Goal: Task Accomplishment & Management: Use online tool/utility

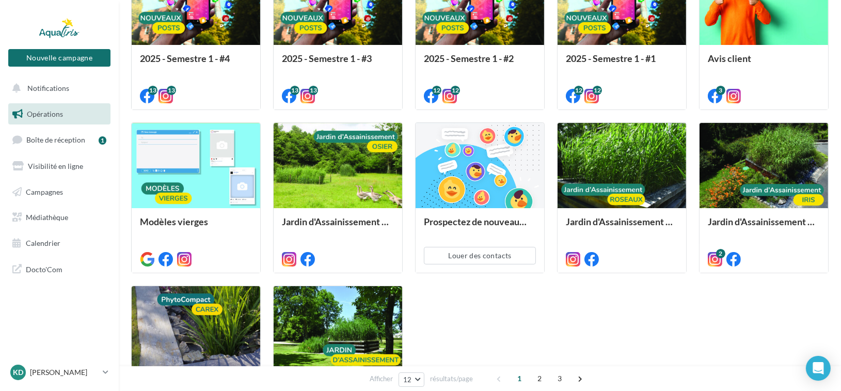
scroll to position [258, 0]
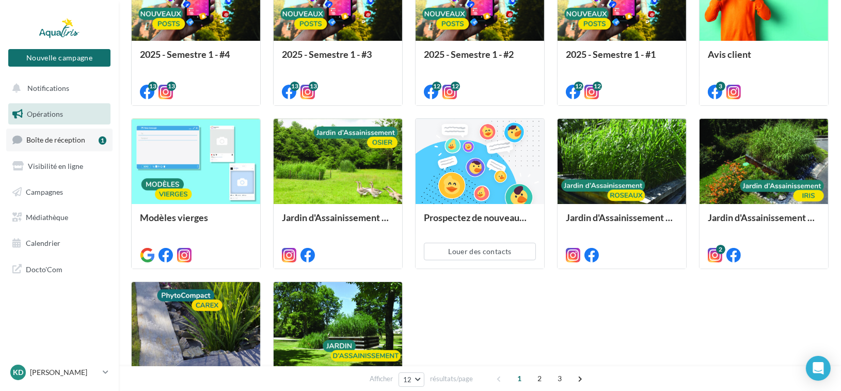
click at [44, 144] on link "Boîte de réception 1" at bounding box center [59, 140] width 106 height 22
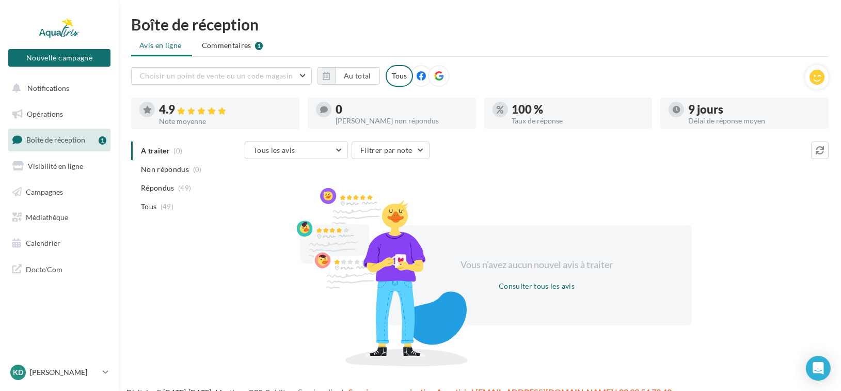
click at [231, 45] on span "Commentaires" at bounding box center [227, 45] width 50 height 10
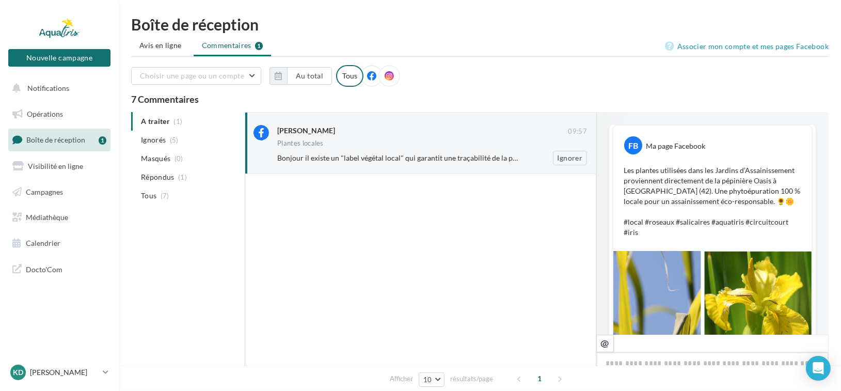
scroll to position [217, 0]
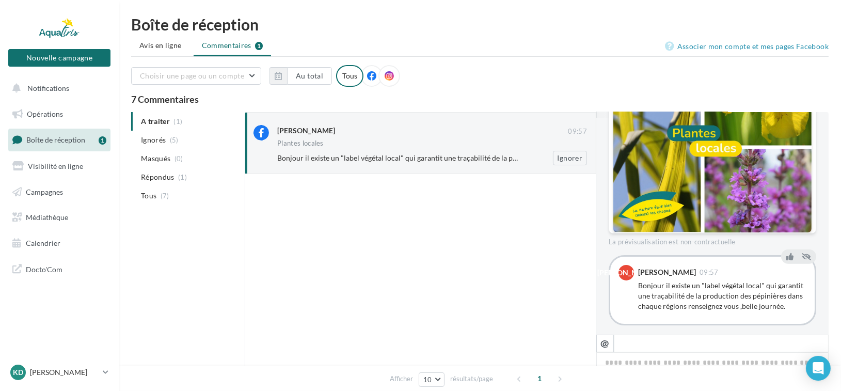
click at [455, 163] on div "Bonjour il existe un "label végétal local" qui garantit une traçabilité de la p…" at bounding box center [436, 158] width 318 height 14
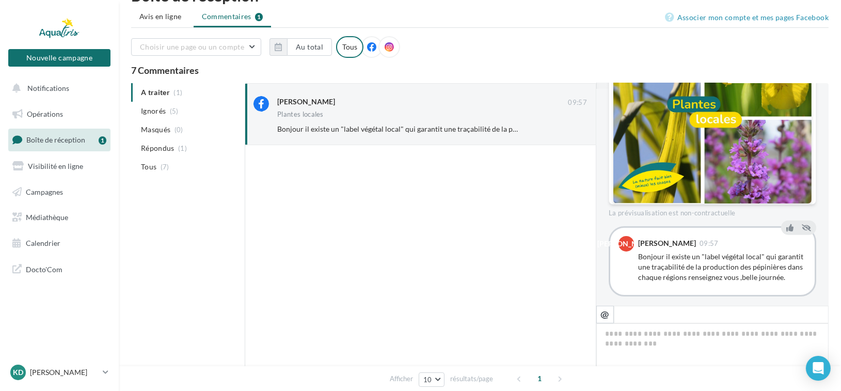
scroll to position [0, 0]
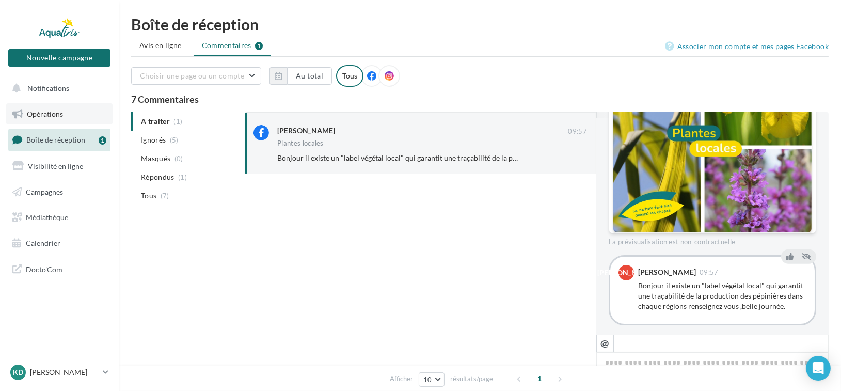
click at [56, 116] on span "Opérations" at bounding box center [45, 113] width 36 height 9
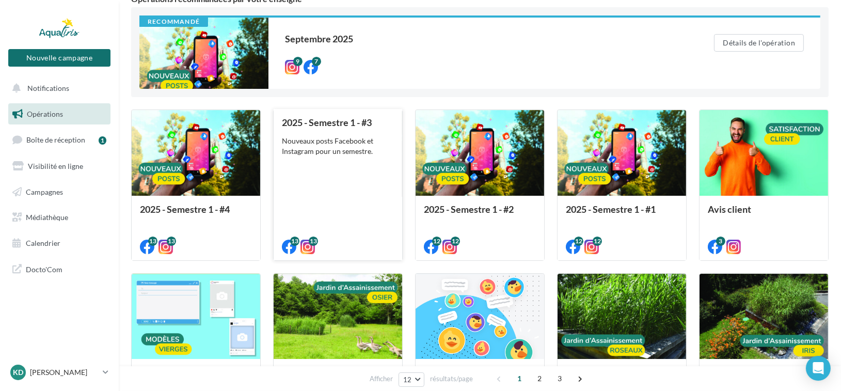
scroll to position [155, 0]
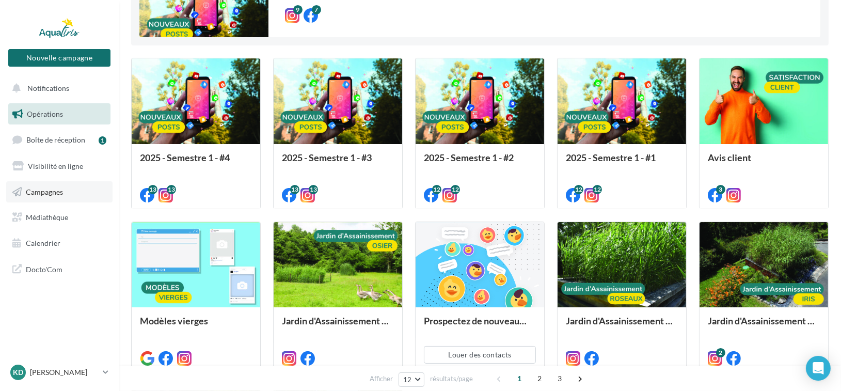
click at [62, 192] on span "Campagnes" at bounding box center [44, 191] width 37 height 9
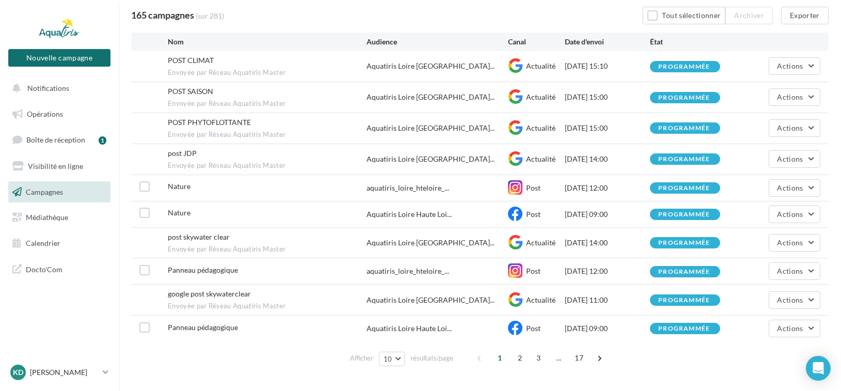
scroll to position [103, 0]
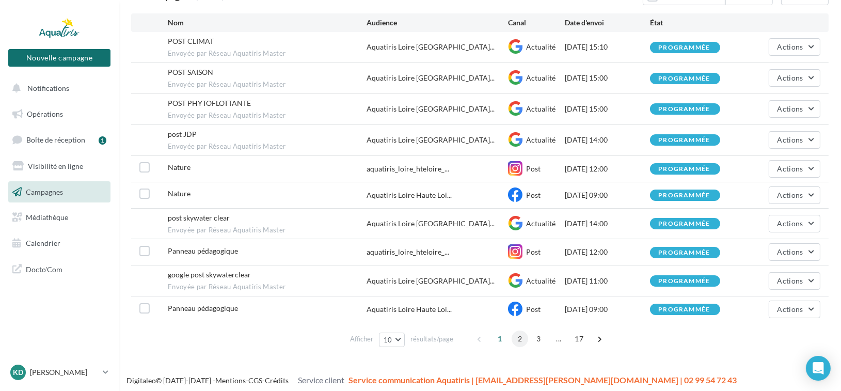
click at [520, 334] on span "2" at bounding box center [520, 338] width 17 height 17
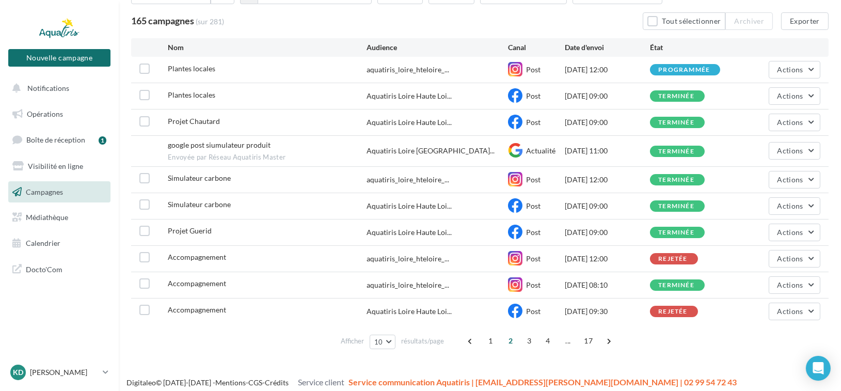
scroll to position [83, 0]
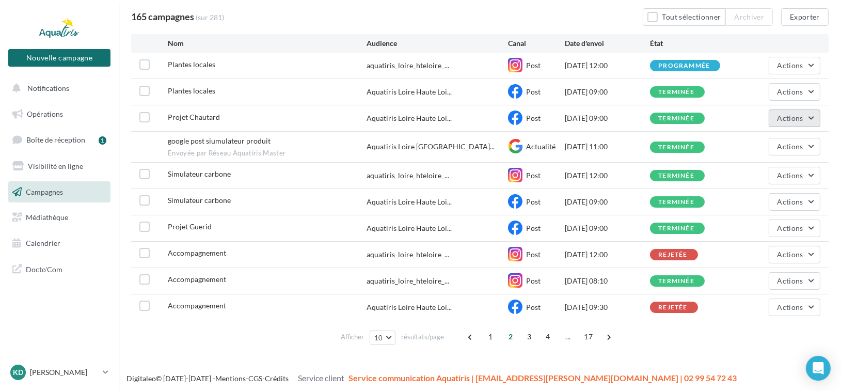
click at [812, 114] on button "Actions" at bounding box center [795, 118] width 52 height 18
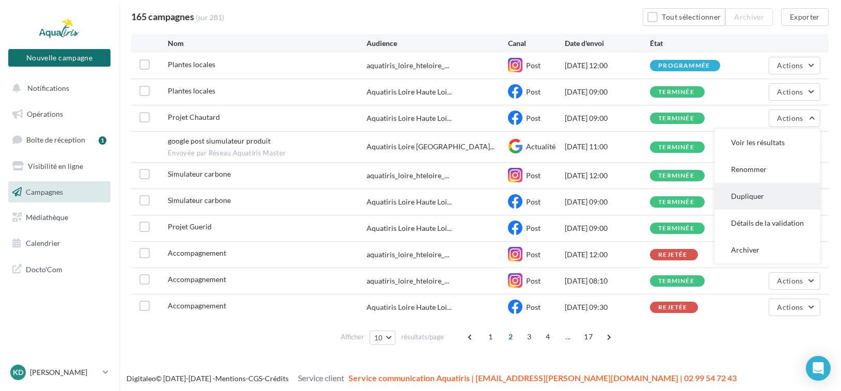
click at [756, 190] on button "Dupliquer" at bounding box center [768, 196] width 106 height 27
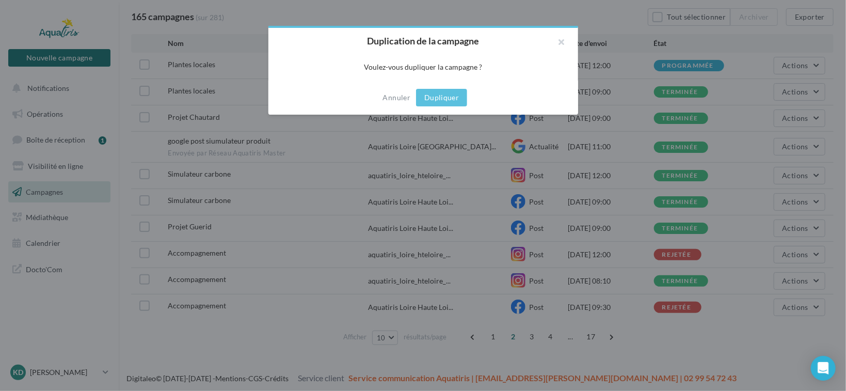
click at [439, 96] on button "Dupliquer" at bounding box center [441, 98] width 51 height 18
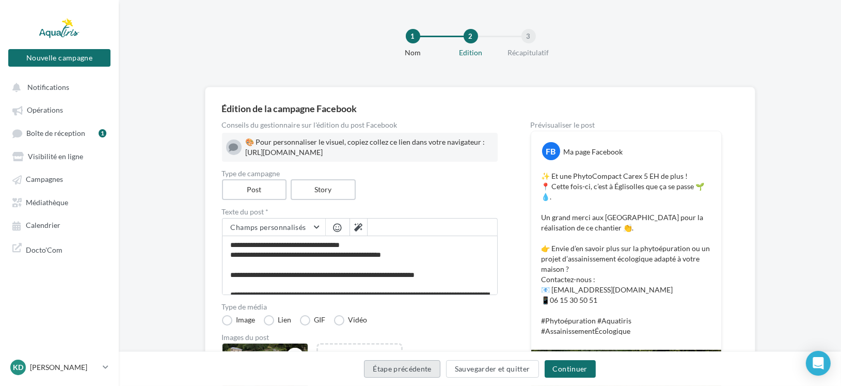
click at [405, 369] on button "Étape précédente" at bounding box center [402, 369] width 76 height 18
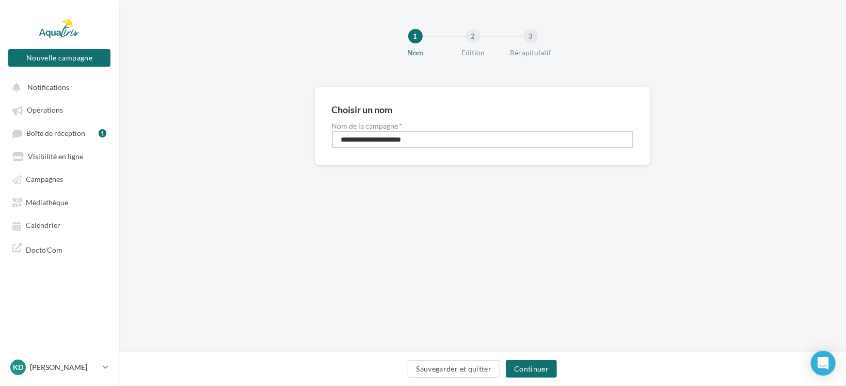
drag, startPoint x: 416, startPoint y: 140, endPoint x: 363, endPoint y: 140, distance: 52.7
click at [363, 140] on input "**********" at bounding box center [482, 140] width 301 height 18
type input "**********"
click at [527, 366] on button "Continuer" at bounding box center [531, 369] width 51 height 18
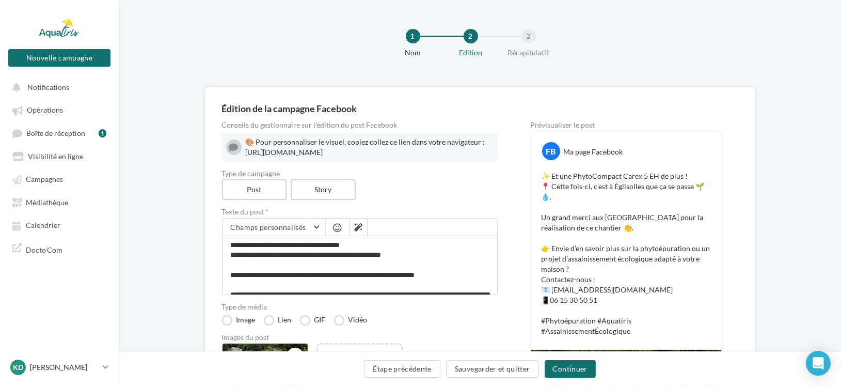
drag, startPoint x: 246, startPoint y: 152, endPoint x: 583, endPoint y: 170, distance: 337.6
click at [583, 170] on div "Conseils du gestionnaire sur l'édition du post Facebook 🎨 Pour personnaliser le…" at bounding box center [480, 359] width 516 height 476
copy div "ttps://www.canva.com/design/DAFwGNmoePY/3iS2B1rUnfmqdOLzch_KsA/edit?utm_content…"
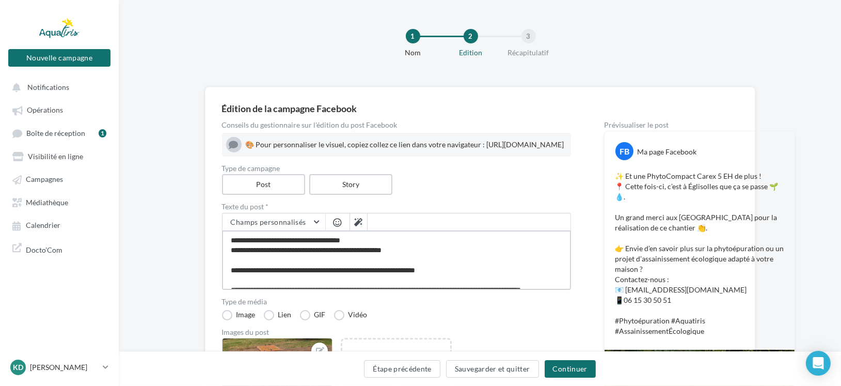
drag, startPoint x: 259, startPoint y: 161, endPoint x: 207, endPoint y: 169, distance: 53.2
click at [207, 169] on div "Édition de la campagne Facebook Conseils du gestionnaire sur l'édition du post …" at bounding box center [480, 348] width 550 height 522
paste textarea "**********"
type textarea "**********"
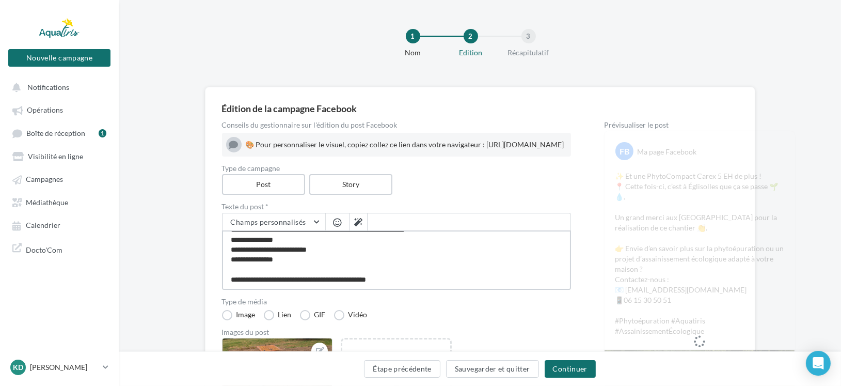
scroll to position [77, 0]
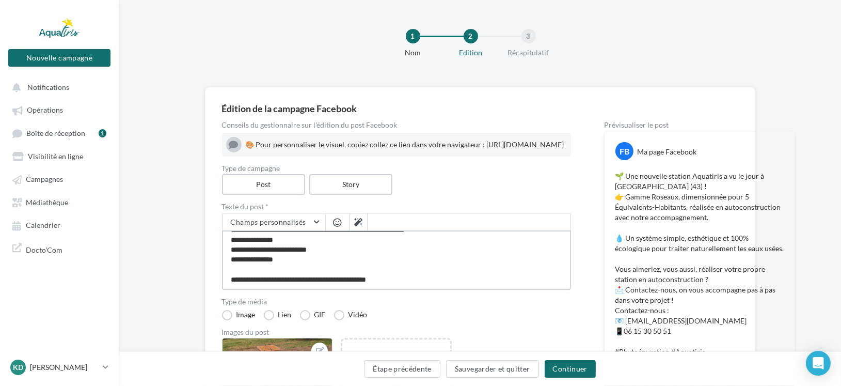
drag, startPoint x: 288, startPoint y: 259, endPoint x: 220, endPoint y: 261, distance: 67.1
click at [220, 261] on div "Édition de la campagne Facebook Conseils du gestionnaire sur l'édition du post …" at bounding box center [480, 348] width 550 height 523
type textarea "**********"
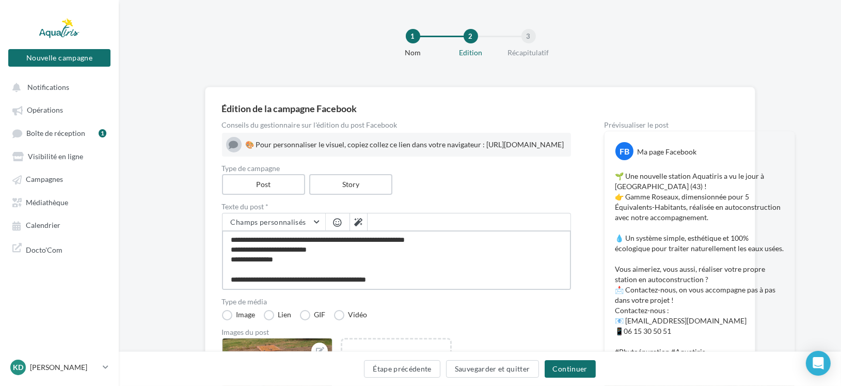
scroll to position [67, 0]
type textarea "**********"
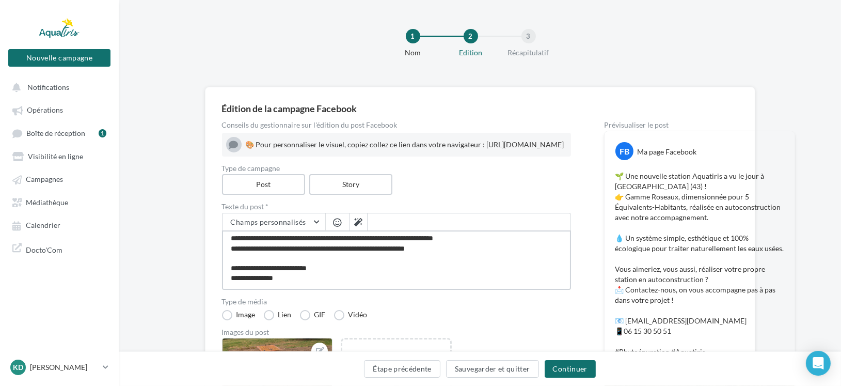
scroll to position [80, 0]
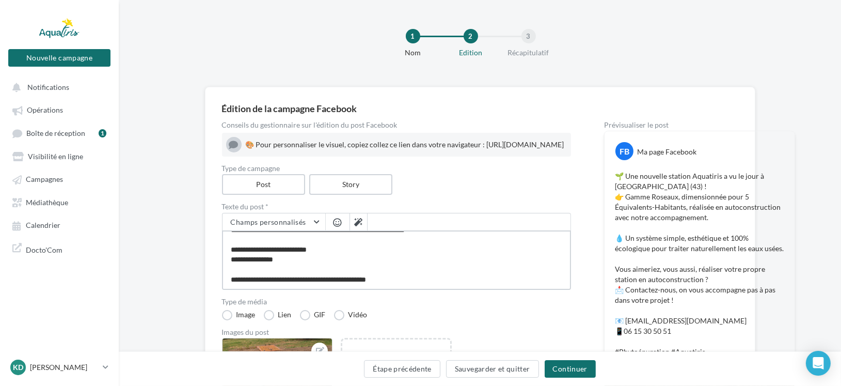
type textarea "**********"
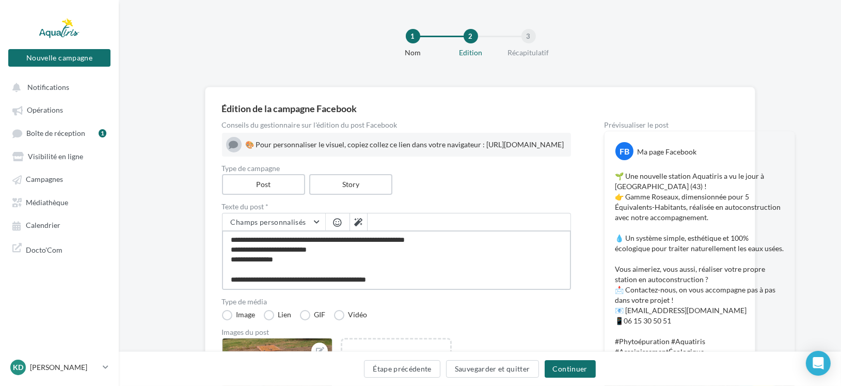
type textarea "**********"
drag, startPoint x: 415, startPoint y: 294, endPoint x: 220, endPoint y: 264, distance: 197.0
click at [215, 291] on div "Édition de la campagne Facebook Conseils du gestionnaire sur l'édition du post …" at bounding box center [480, 348] width 550 height 522
paste textarea "**********"
type textarea "**********"
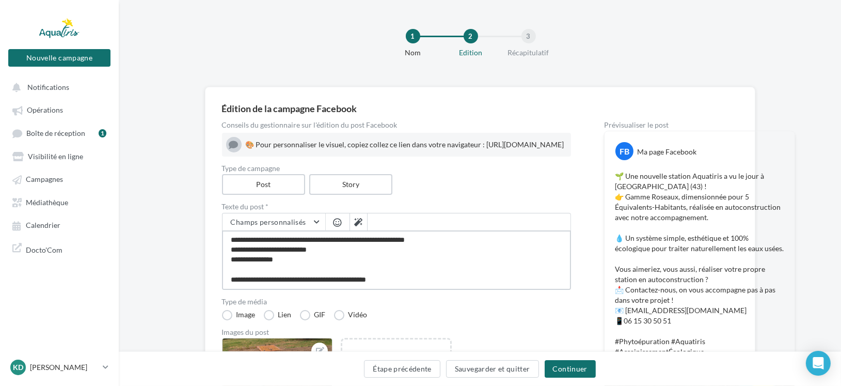
type textarea "**********"
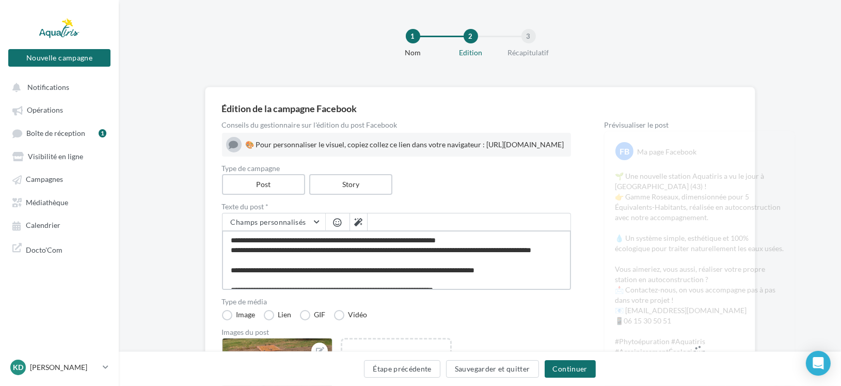
scroll to position [0, 0]
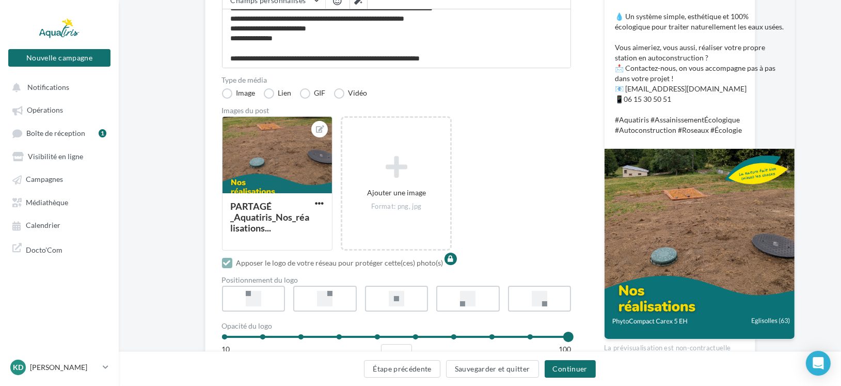
scroll to position [258, 0]
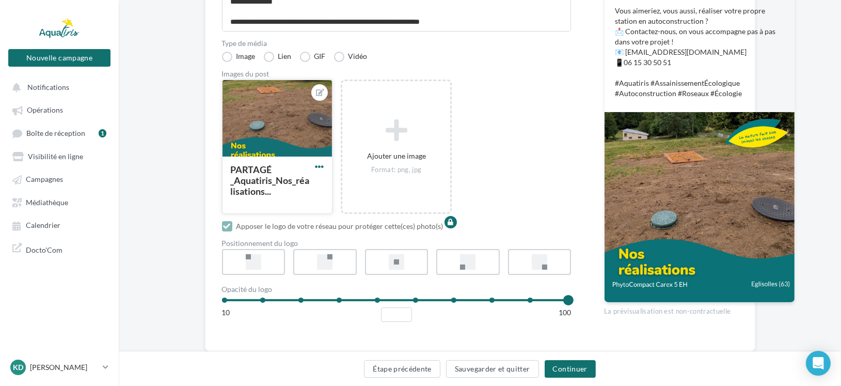
type textarea "**********"
click at [322, 171] on span "button" at bounding box center [319, 166] width 9 height 9
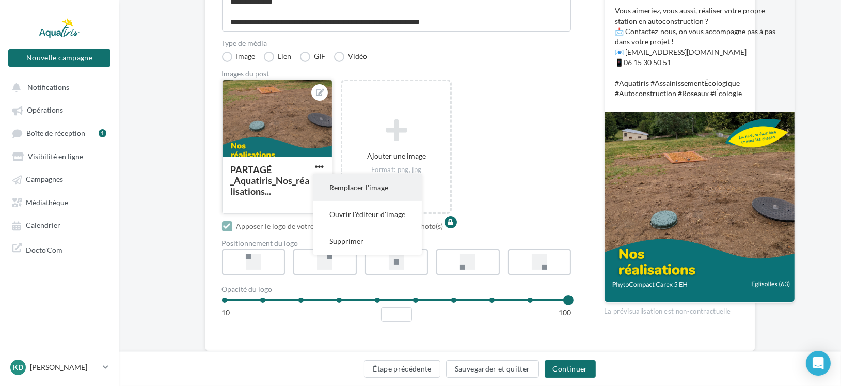
click at [338, 201] on button "Remplacer l'image" at bounding box center [367, 187] width 109 height 27
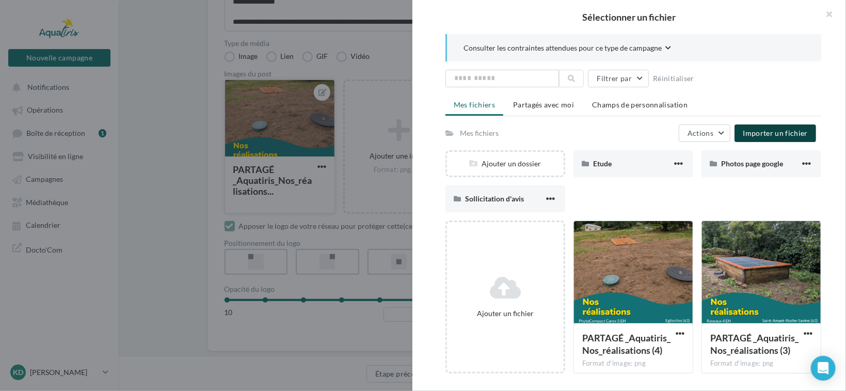
click at [771, 132] on span "Importer un fichier" at bounding box center [775, 133] width 65 height 9
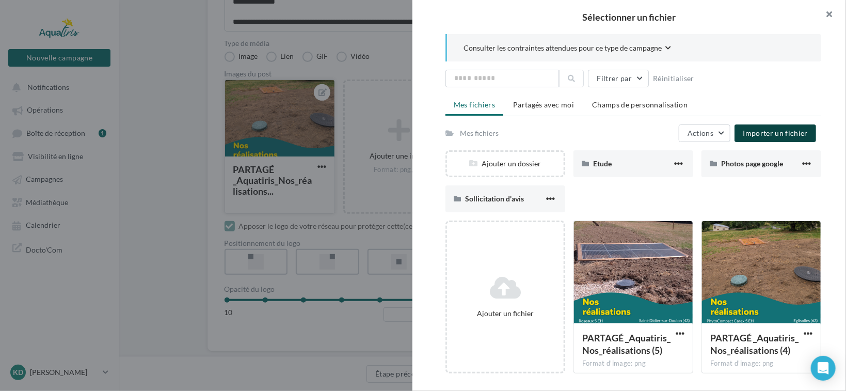
click at [831, 14] on button "button" at bounding box center [825, 15] width 41 height 31
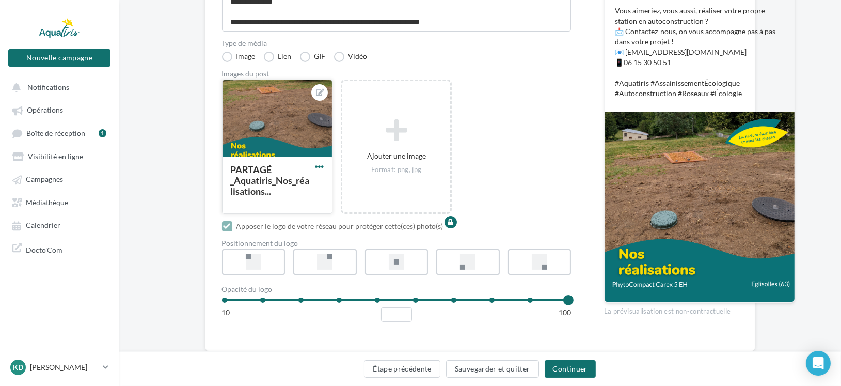
click at [321, 171] on span "button" at bounding box center [319, 166] width 9 height 9
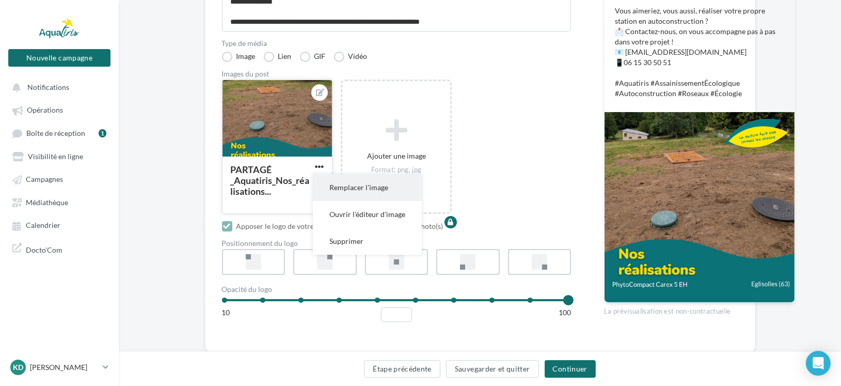
click at [347, 201] on button "Remplacer l'image" at bounding box center [367, 187] width 109 height 27
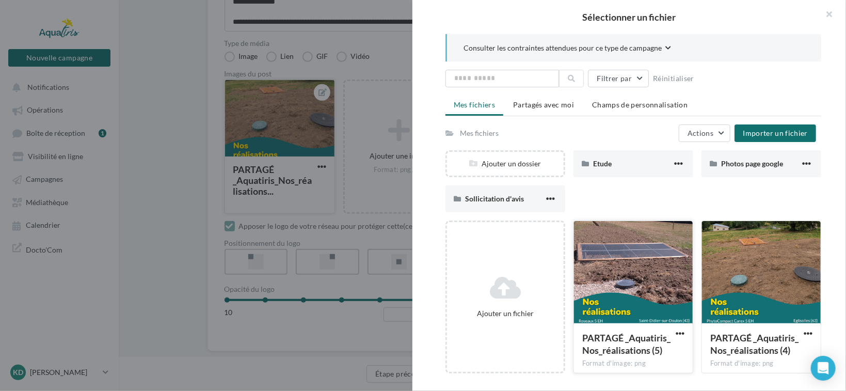
click at [640, 301] on div at bounding box center [633, 272] width 119 height 103
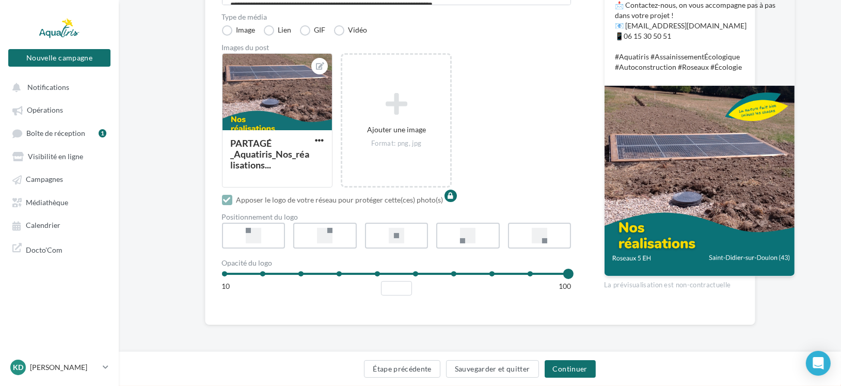
scroll to position [299, 0]
click at [568, 370] on button "Continuer" at bounding box center [570, 369] width 51 height 18
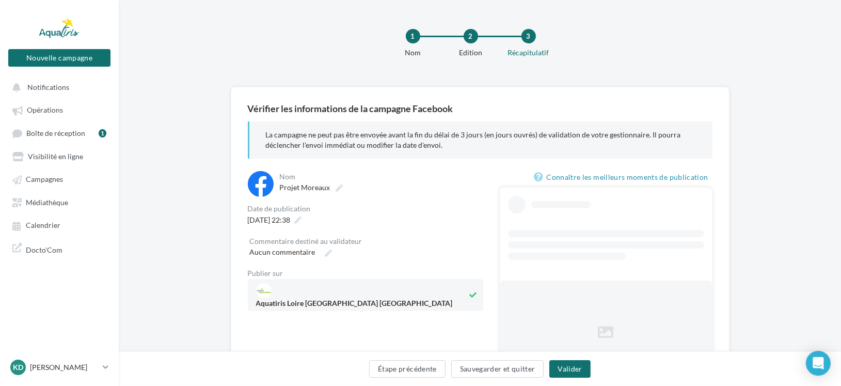
click at [326, 220] on div "18/09/2025 à 22:38" at bounding box center [365, 219] width 235 height 15
click at [302, 223] on icon at bounding box center [298, 219] width 7 height 7
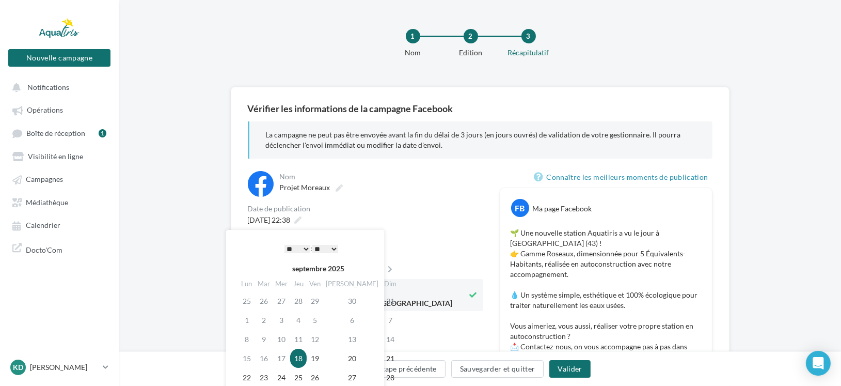
click at [304, 359] on td "18" at bounding box center [298, 357] width 17 height 19
click at [424, 215] on div "18/09/2025 à 22:38" at bounding box center [365, 219] width 235 height 15
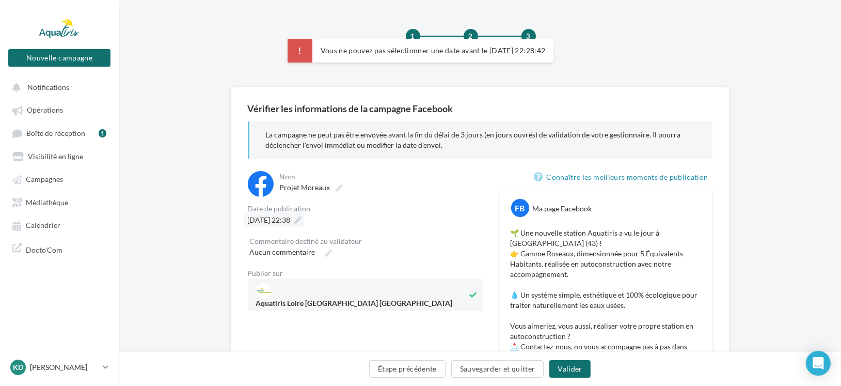
click at [291, 223] on span "18/09/2025 à 22:38" at bounding box center [269, 219] width 43 height 9
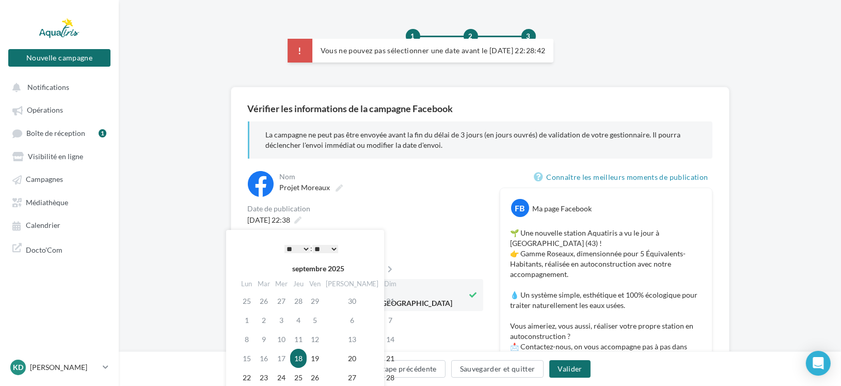
click at [303, 252] on select "* * * * * * * * * * ** ** ** ** ** ** ** ** ** ** ** ** ** **" at bounding box center [297, 249] width 26 height 8
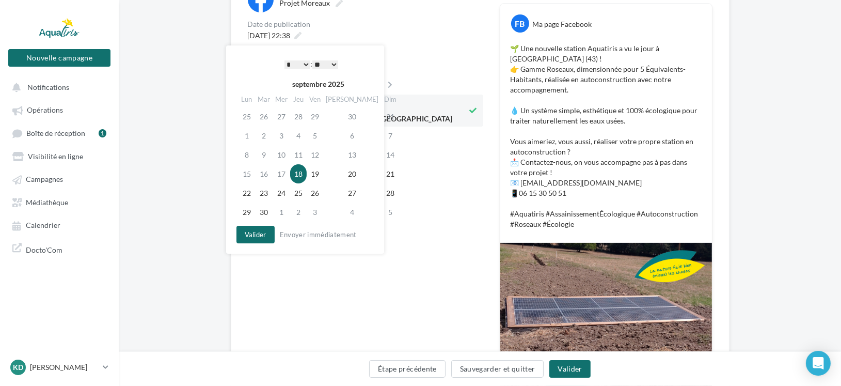
scroll to position [207, 0]
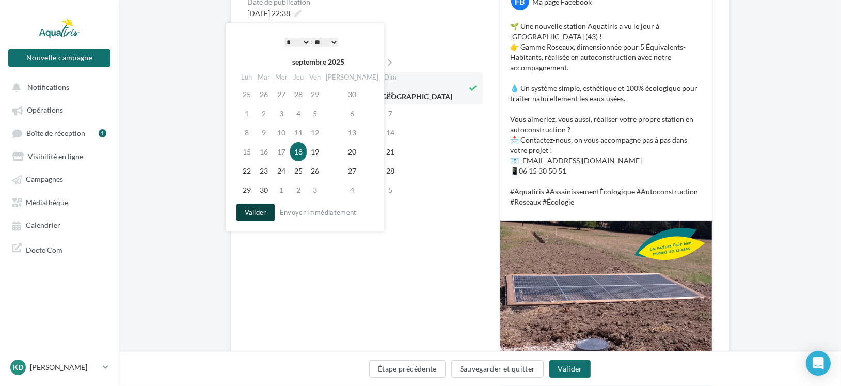
click at [252, 210] on button "Valider" at bounding box center [255, 212] width 38 height 18
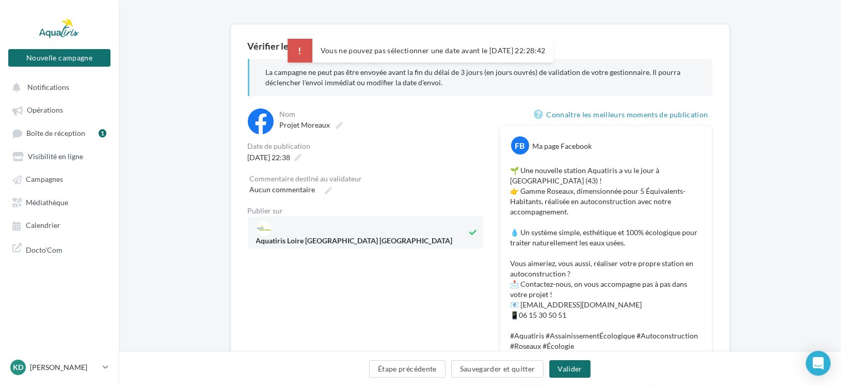
scroll to position [52, 0]
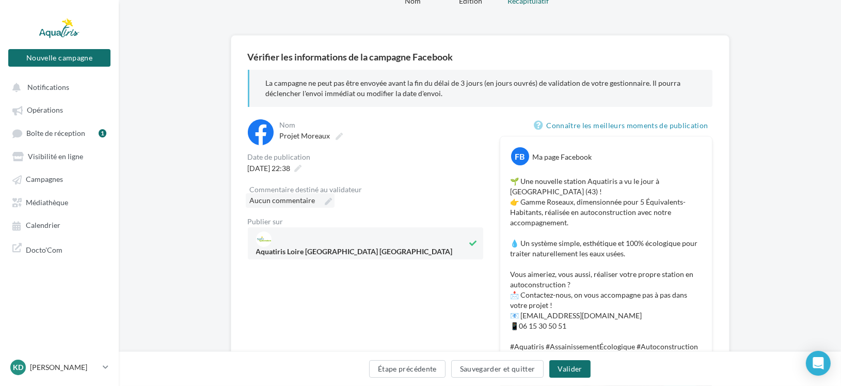
click at [321, 202] on label "Aucun commentaire" at bounding box center [290, 200] width 89 height 14
click at [321, 202] on input "Aucun commentaire" at bounding box center [295, 202] width 91 height 18
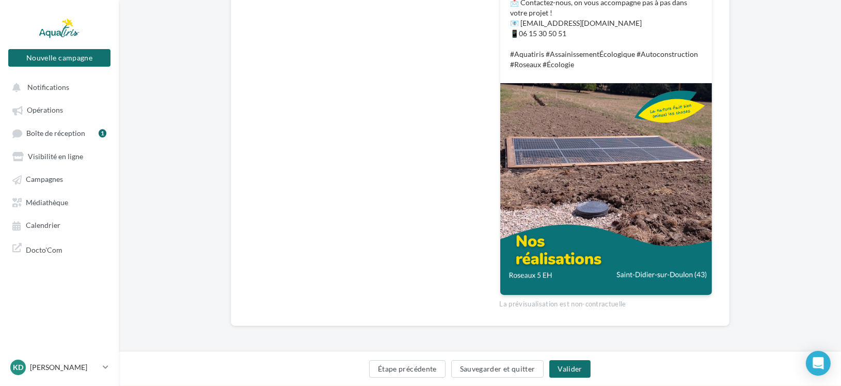
scroll to position [344, 0]
type input "**********"
click at [572, 368] on button "Valider" at bounding box center [569, 369] width 41 height 18
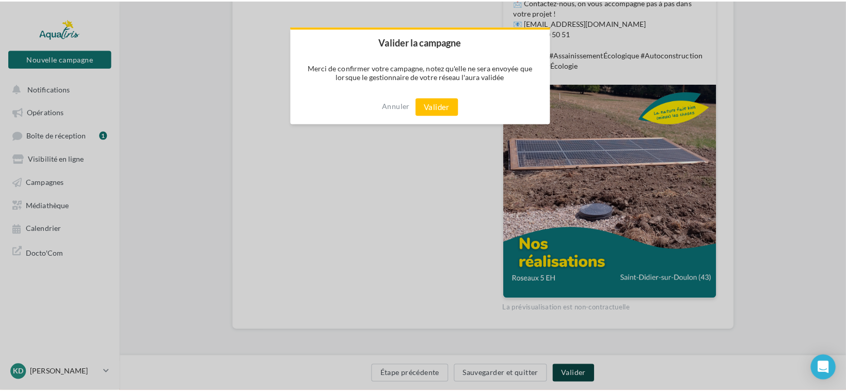
scroll to position [339, 0]
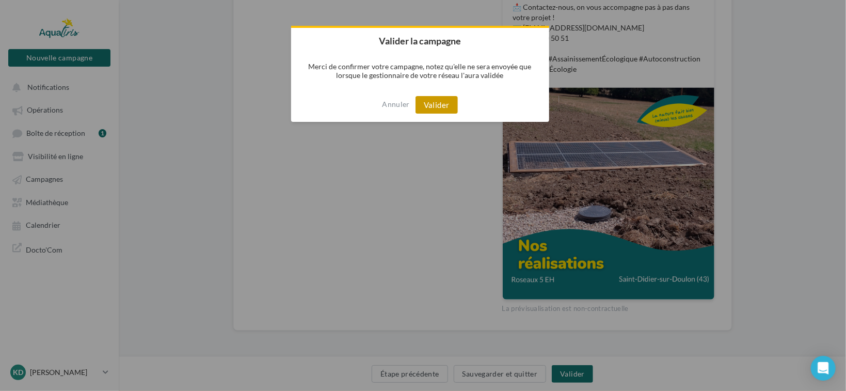
click at [442, 103] on button "Valider" at bounding box center [437, 105] width 42 height 18
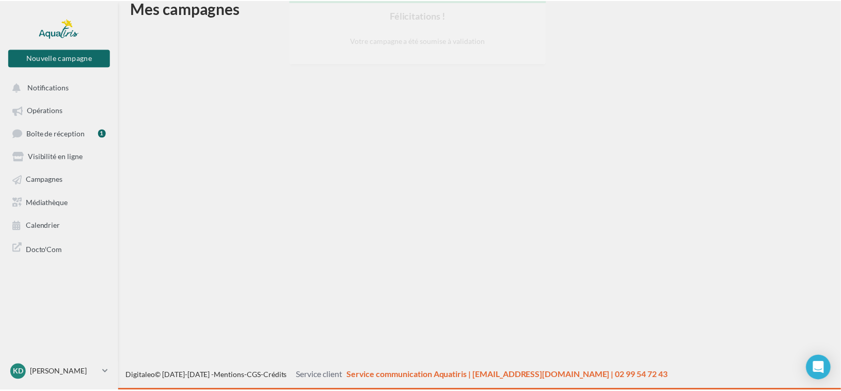
scroll to position [17, 0]
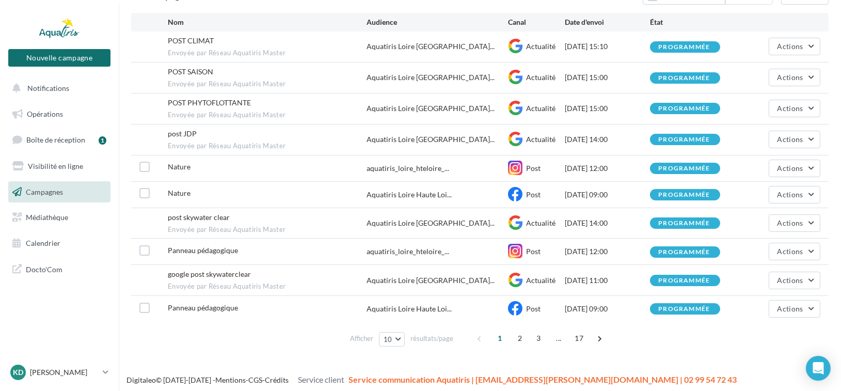
scroll to position [104, 0]
click at [518, 337] on span "2" at bounding box center [520, 337] width 17 height 17
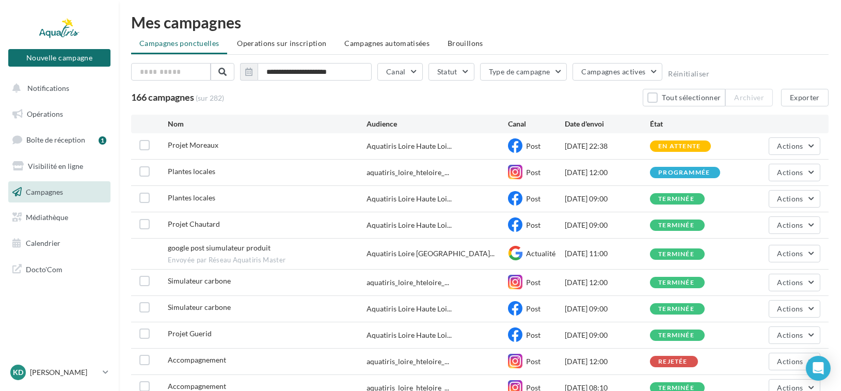
scroll to position [0, 0]
